Goal: Transaction & Acquisition: Book appointment/travel/reservation

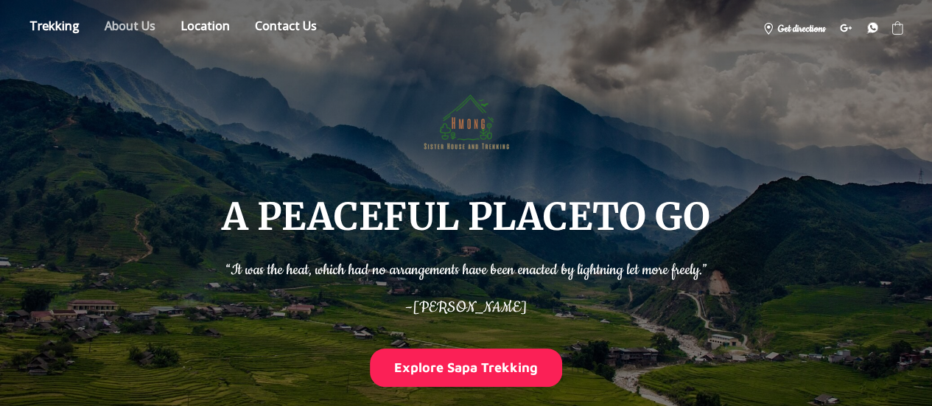
click at [130, 25] on link "About" at bounding box center [130, 28] width 73 height 26
click at [141, 25] on link "About" at bounding box center [130, 28] width 73 height 26
click at [196, 20] on link "Location" at bounding box center [205, 28] width 71 height 26
click at [68, 21] on link "Store" at bounding box center [54, 28] width 72 height 26
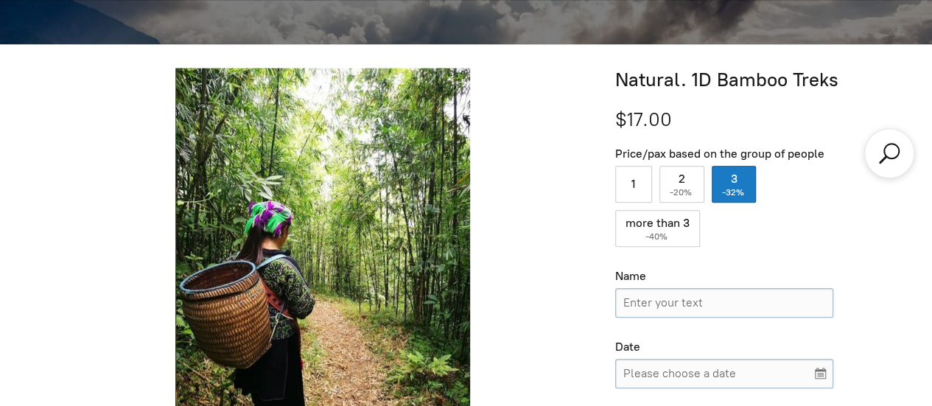
scroll to position [478, 0]
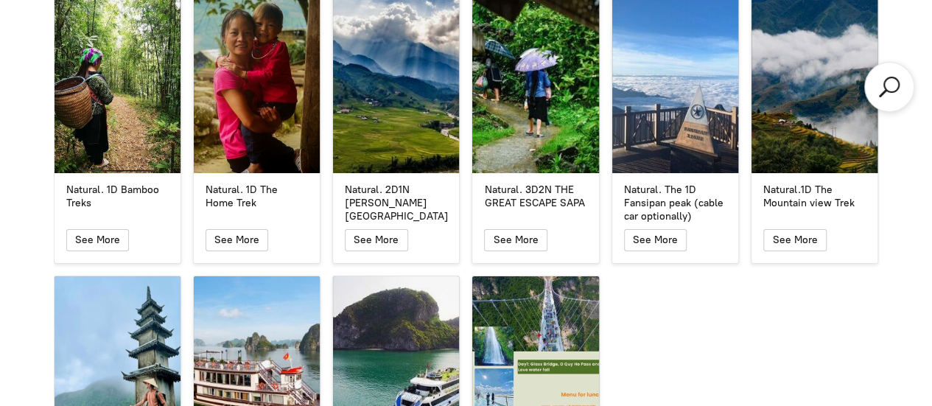
scroll to position [2541, 0]
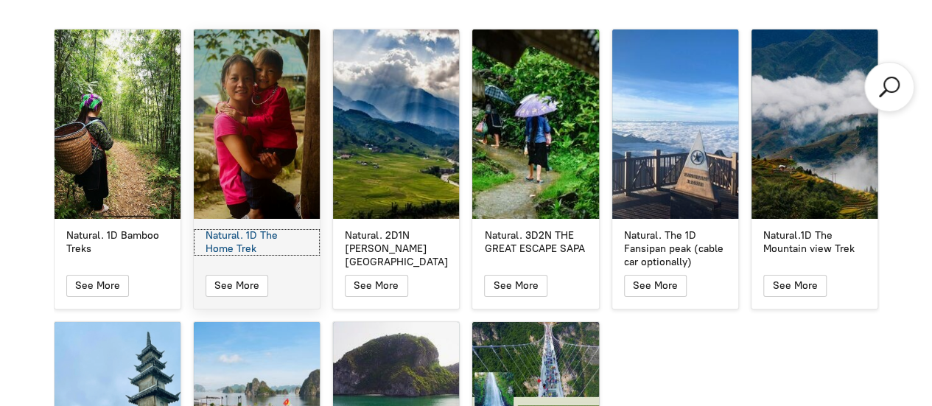
click at [262, 229] on div "Natural. 1D The Home Trek" at bounding box center [257, 242] width 102 height 27
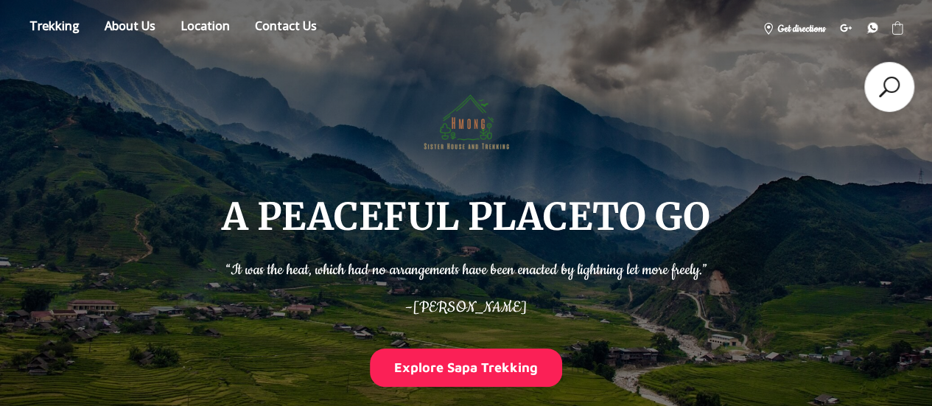
scroll to position [2541, 0]
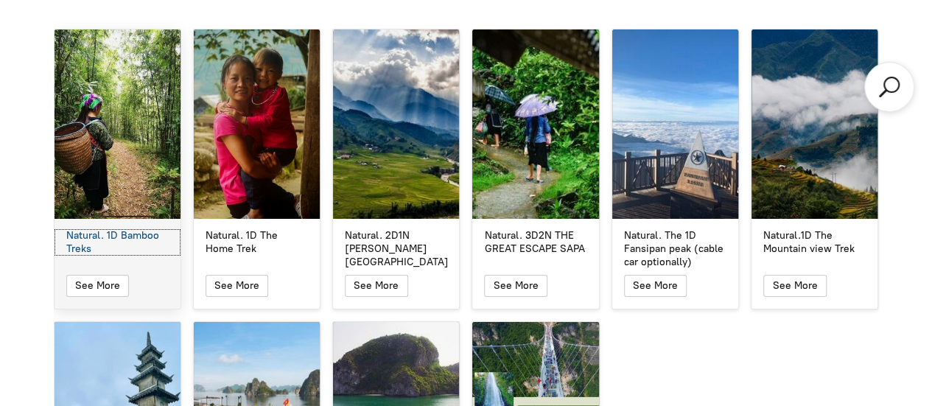
click at [123, 229] on div "Natural. 1D Bamboo Treks" at bounding box center [117, 242] width 102 height 27
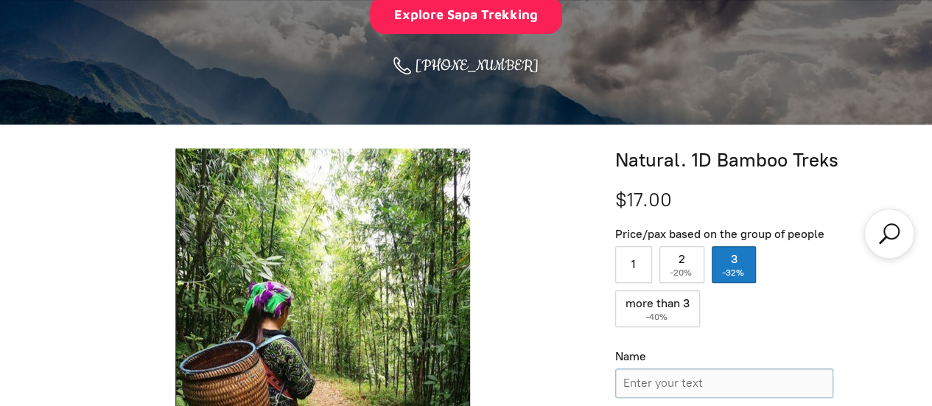
scroll to position [442, 0]
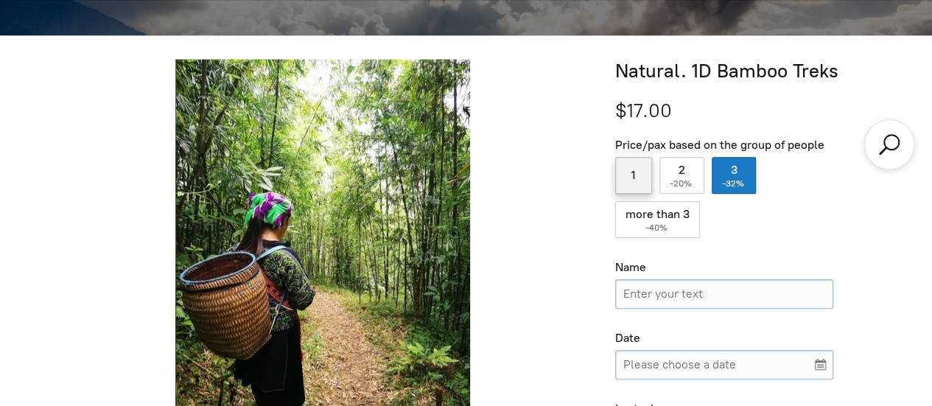
click at [645, 180] on label "1" at bounding box center [633, 175] width 37 height 37
click at [645, 180] on input "1" at bounding box center [633, 175] width 37 height 37
radio input "true"
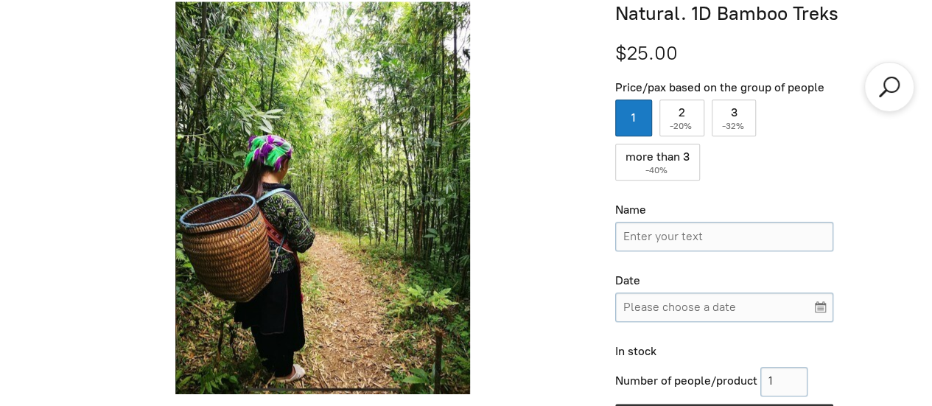
scroll to position [590, 0]
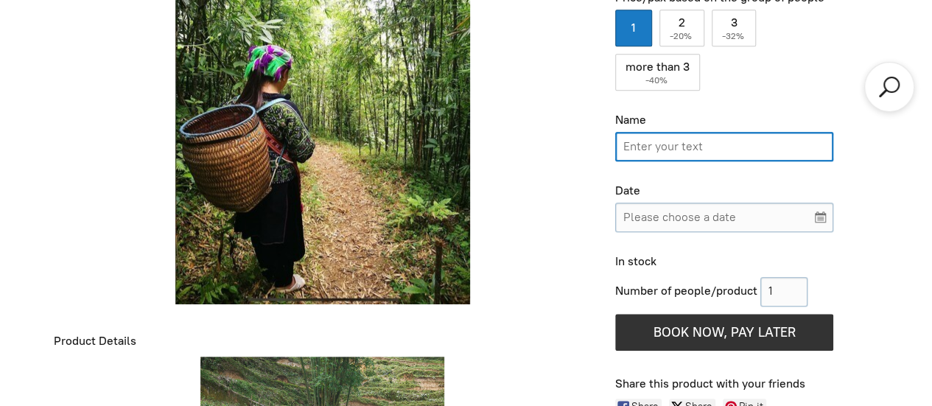
click at [712, 144] on input "Name" at bounding box center [724, 146] width 218 height 29
type input "[PERSON_NAME]"
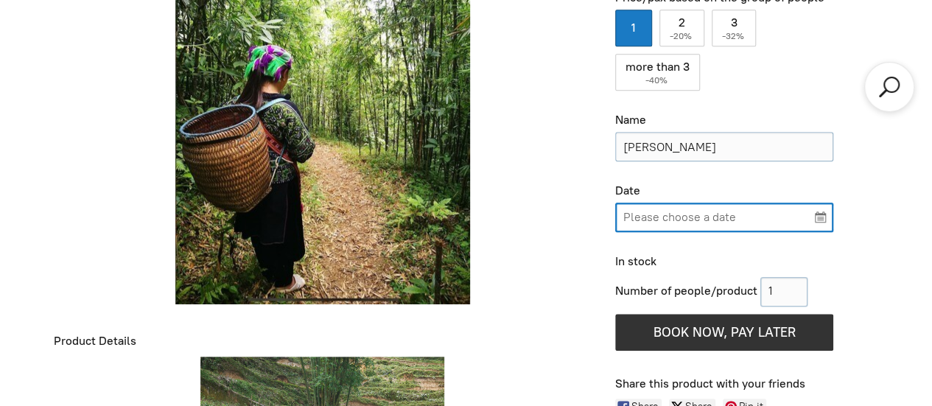
click at [684, 217] on input "Please choose a date" at bounding box center [724, 217] width 218 height 29
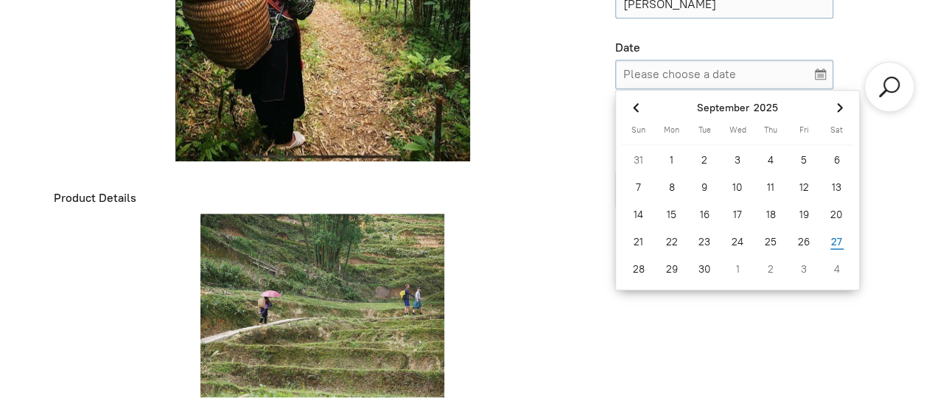
scroll to position [737, 0]
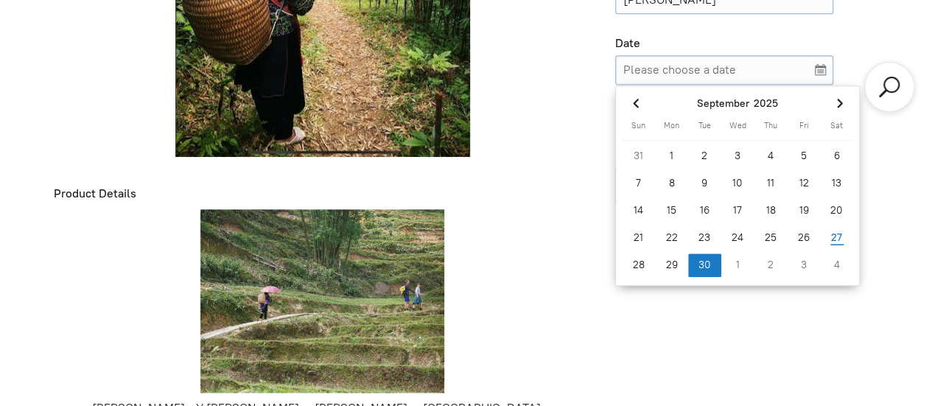
click at [699, 265] on div "30" at bounding box center [704, 266] width 33 height 24
type input "[DATE]"
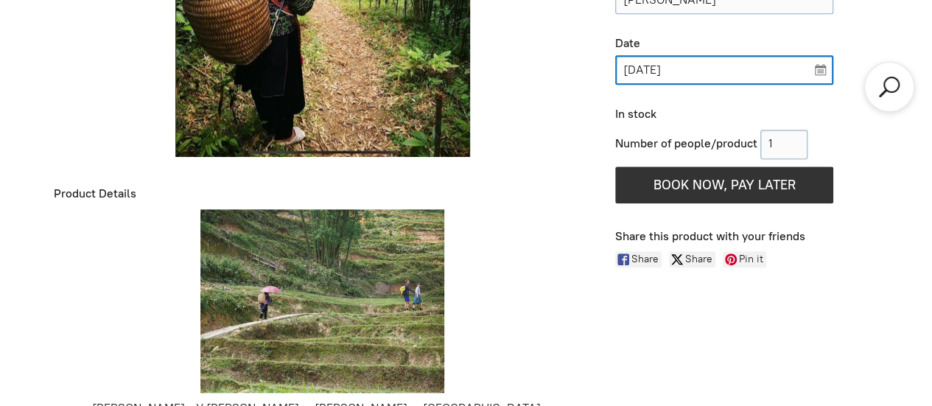
click at [820, 67] on input "[DATE]" at bounding box center [724, 69] width 218 height 29
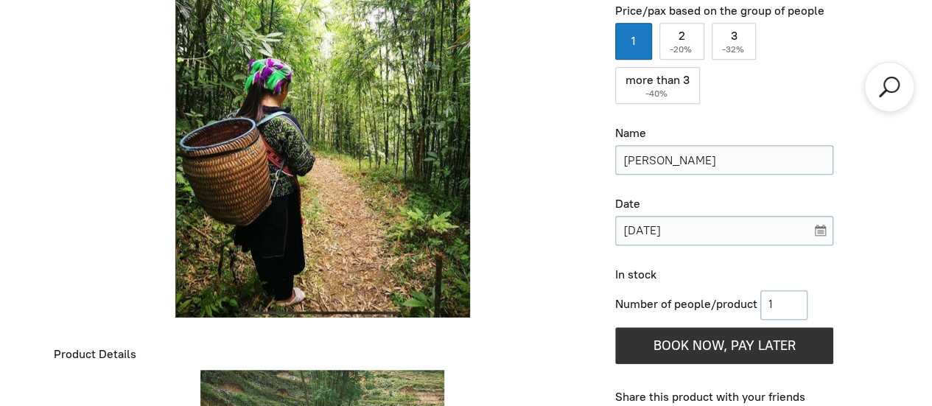
scroll to position [590, 0]
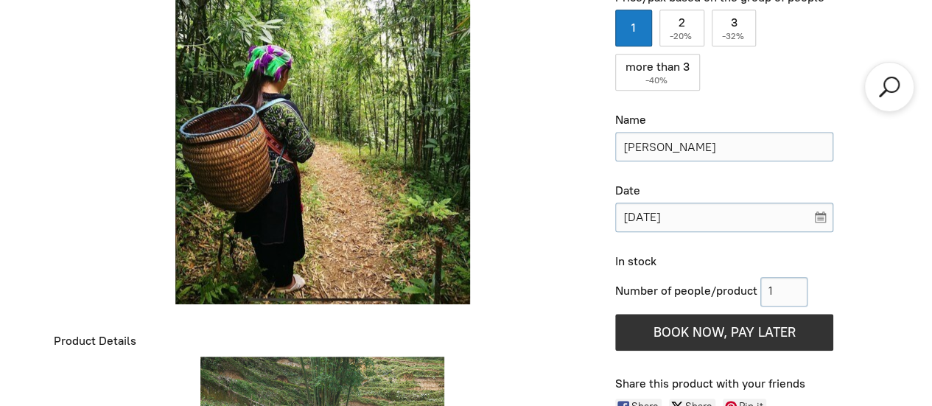
click at [526, 257] on div at bounding box center [323, 108] width 539 height 393
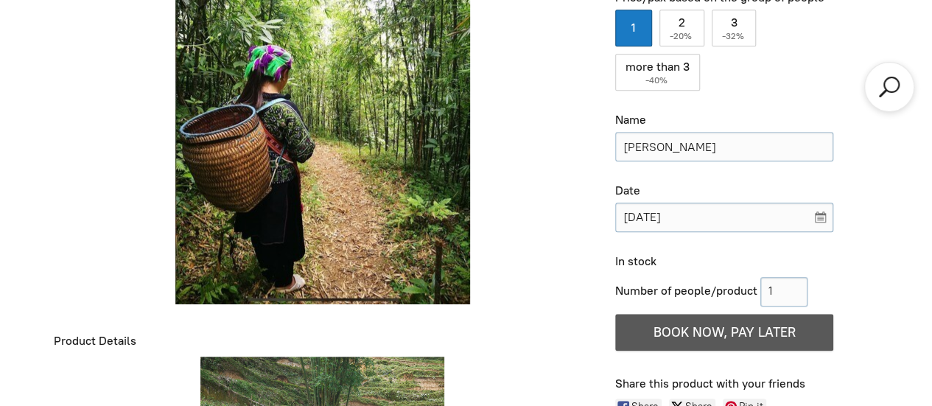
click at [731, 335] on icon "button" at bounding box center [725, 332] width 18 height 32
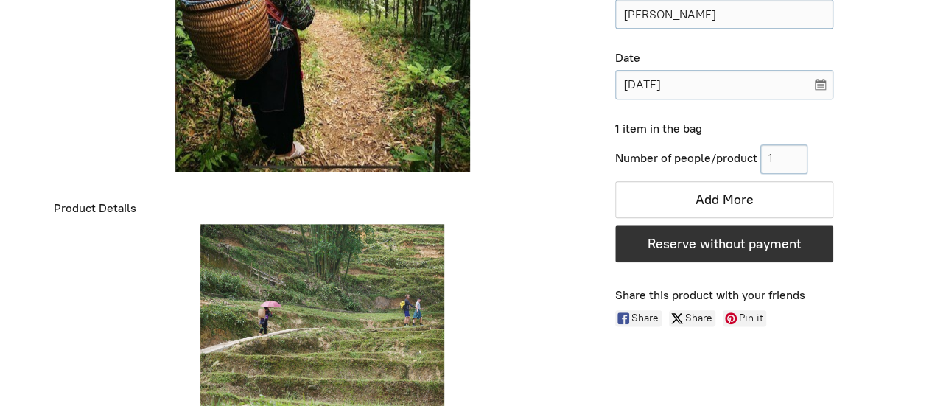
scroll to position [737, 0]
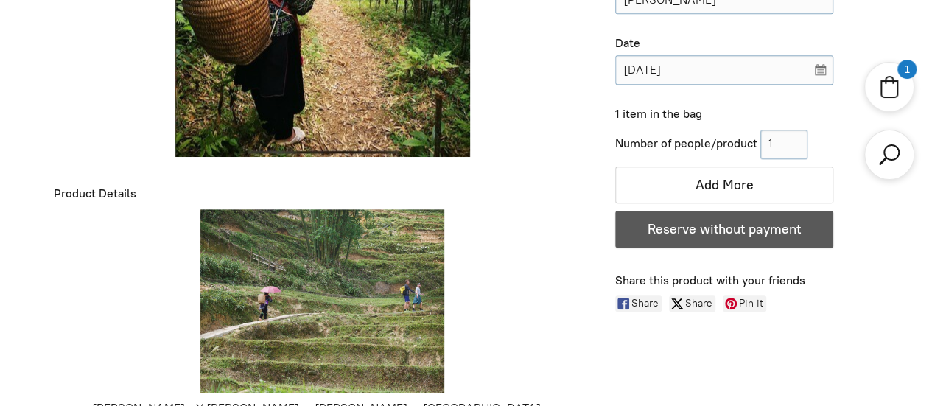
click at [716, 227] on span "Reserve without payment" at bounding box center [724, 229] width 153 height 16
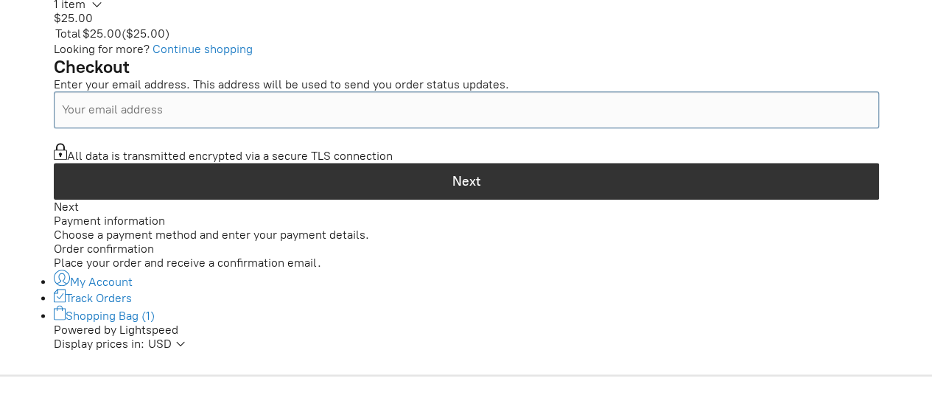
scroll to position [737, 0]
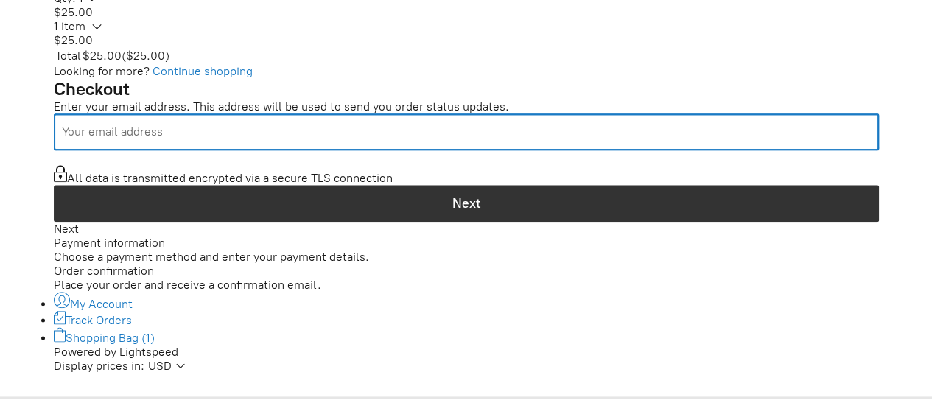
click at [504, 150] on input "Your email address" at bounding box center [466, 132] width 825 height 37
type input "[PERSON_NAME][EMAIL_ADDRESS][DOMAIN_NAME]"
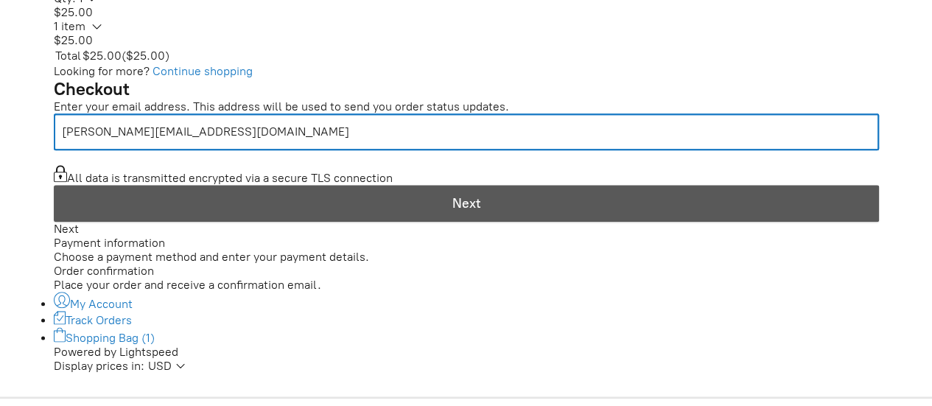
click at [547, 209] on div "button" at bounding box center [467, 203] width 824 height 35
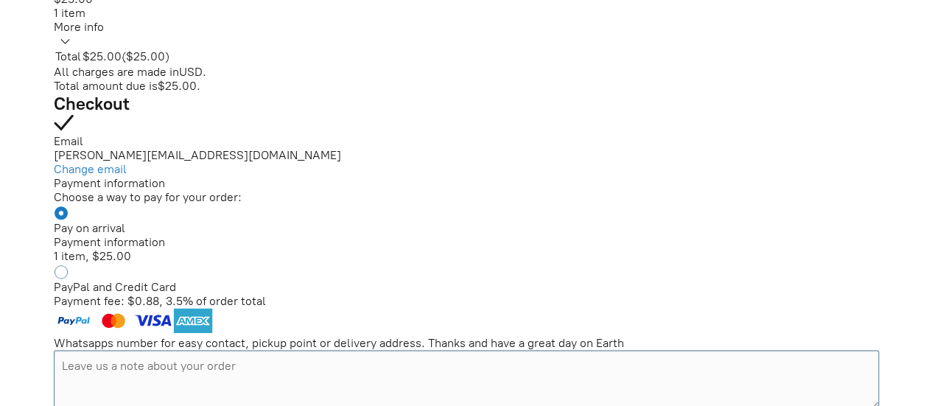
scroll to position [811, 0]
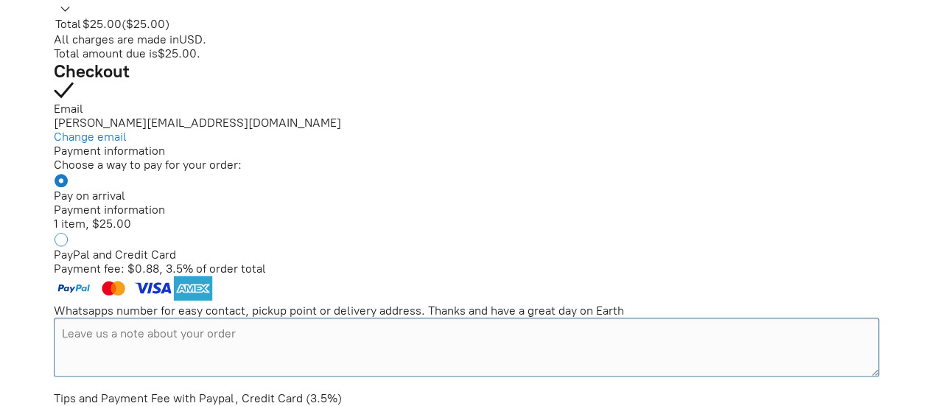
click at [54, 246] on input "PayPal and Credit Card Payment fee: $0.88, 3.5% of order total" at bounding box center [63, 239] width 19 height 13
radio input "true"
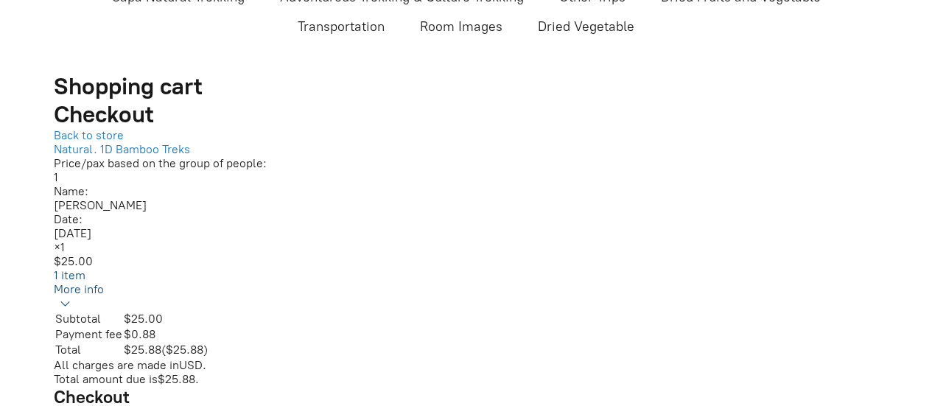
scroll to position [590, 0]
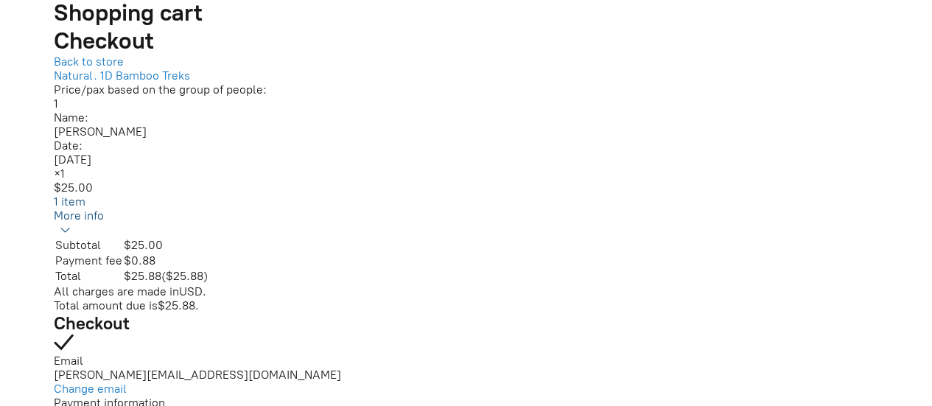
click at [64, 234] on div "1 item More info" at bounding box center [79, 216] width 50 height 42
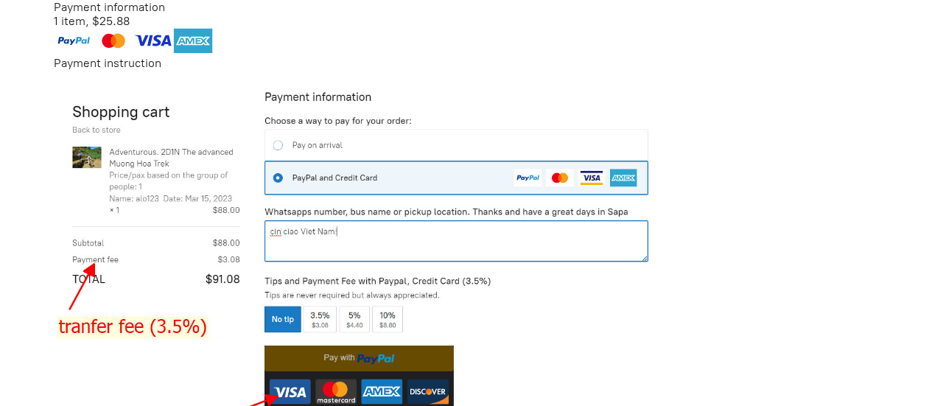
scroll to position [1106, 0]
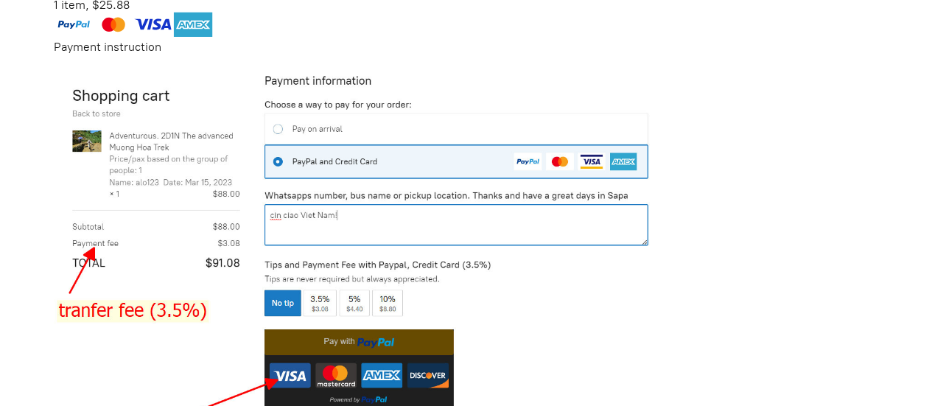
click at [278, 136] on img at bounding box center [377, 260] width 647 height 413
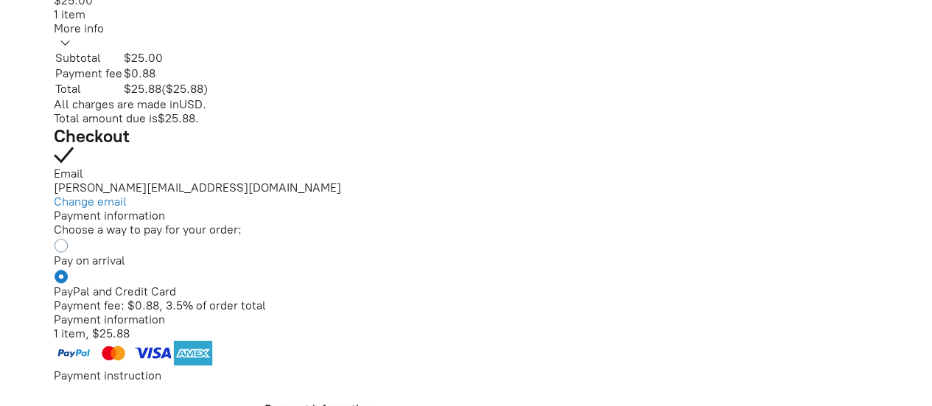
scroll to position [737, 0]
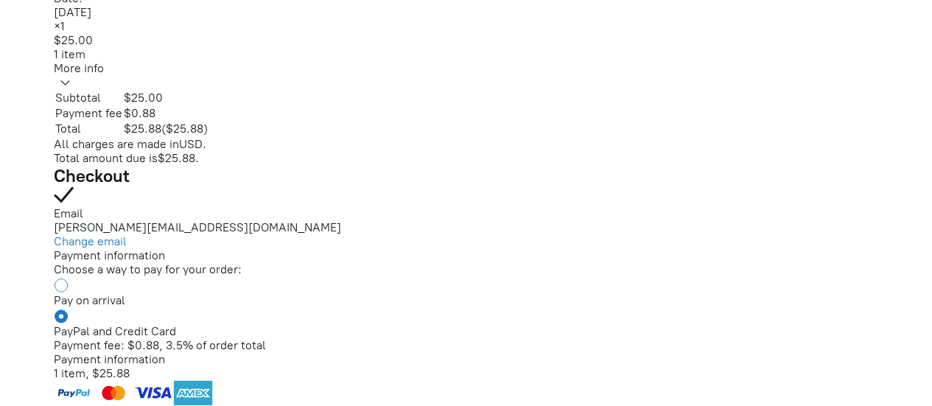
click at [57, 288] on input "Pay on arrival" at bounding box center [63, 285] width 19 height 13
radio input "true"
radio input "false"
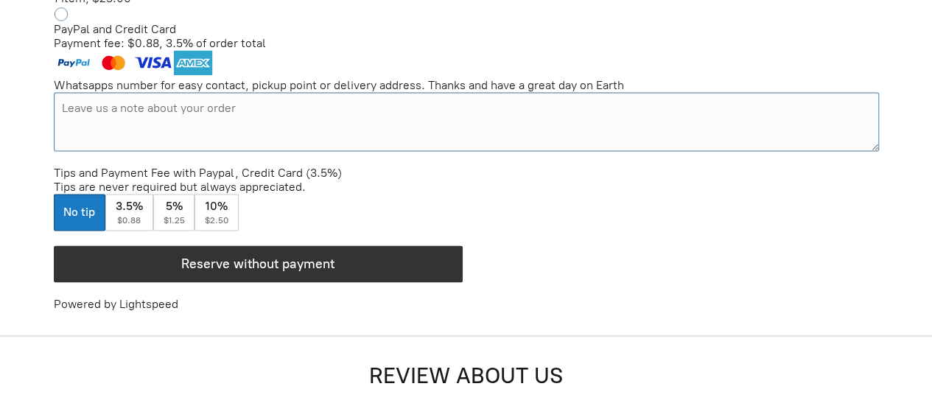
scroll to position [1106, 0]
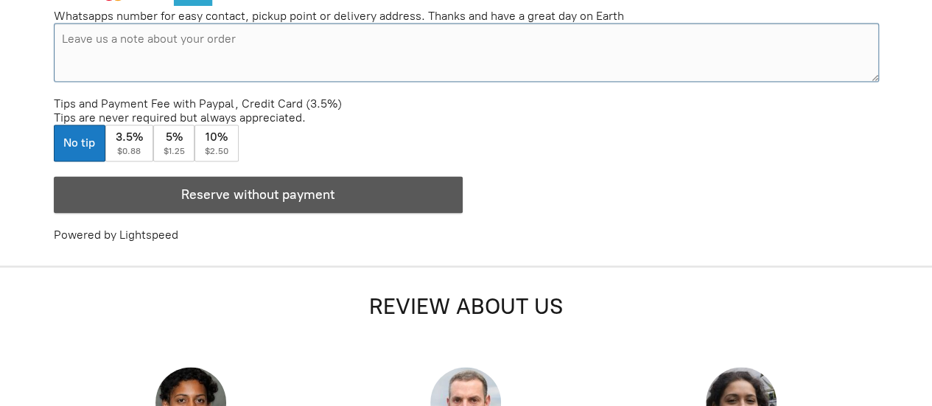
click at [317, 206] on div "button" at bounding box center [259, 194] width 408 height 35
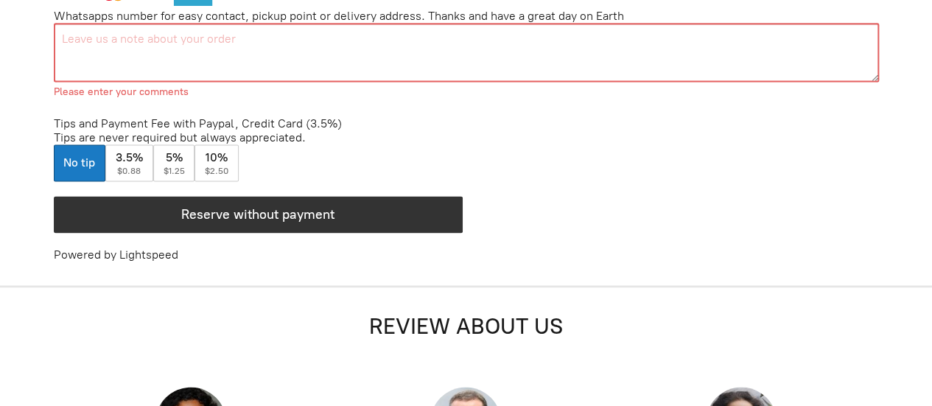
click at [293, 52] on textarea "Pay on arrival Payment information 1 item, $25.00" at bounding box center [466, 52] width 825 height 59
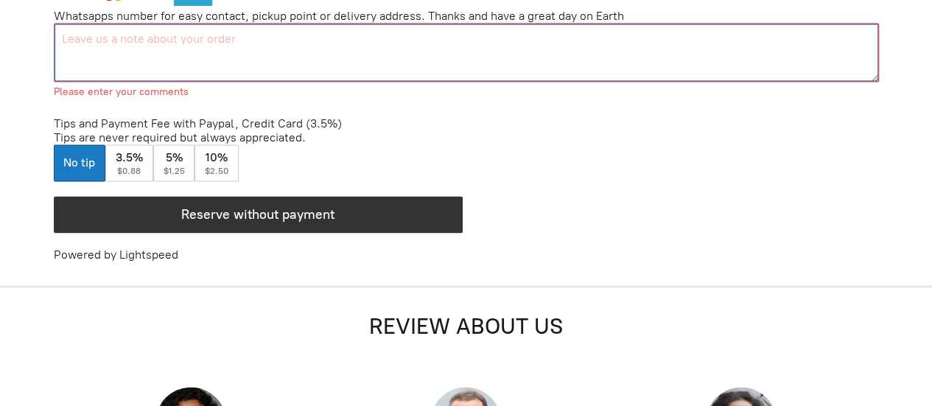
type textarea "-"
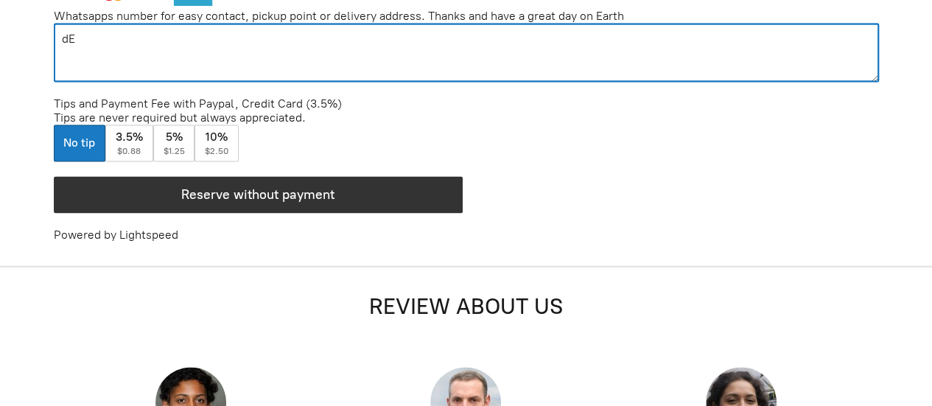
type textarea "d"
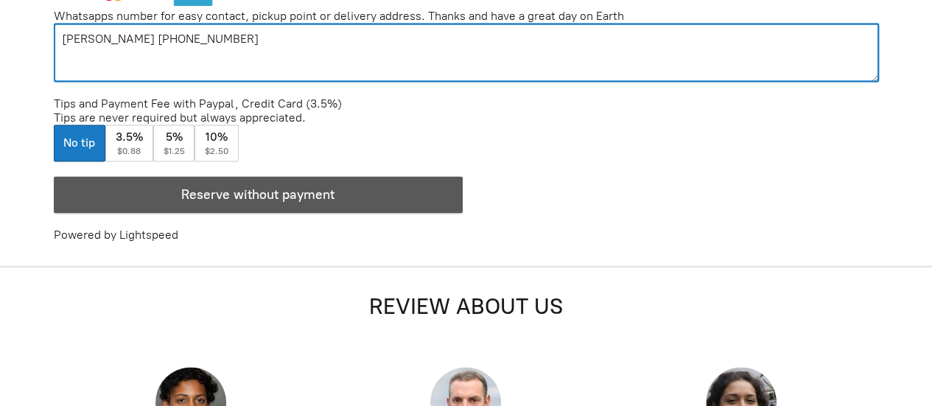
type textarea "[PERSON_NAME] [PHONE_NUMBER]"
click at [345, 203] on div "button" at bounding box center [259, 194] width 408 height 35
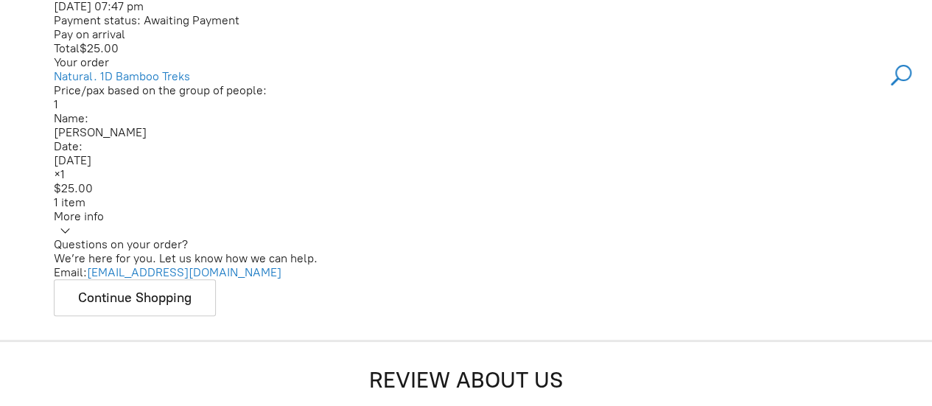
scroll to position [733, 0]
